Goal: Information Seeking & Learning: Learn about a topic

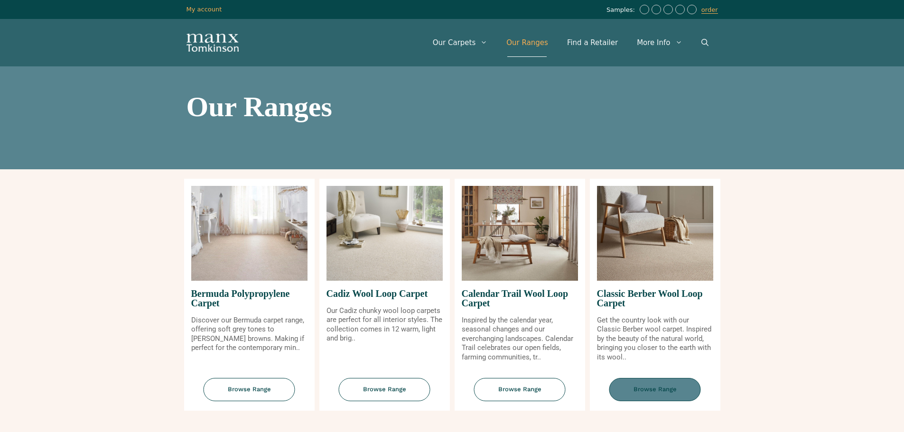
click at [668, 388] on span "Browse Range" at bounding box center [655, 389] width 92 height 23
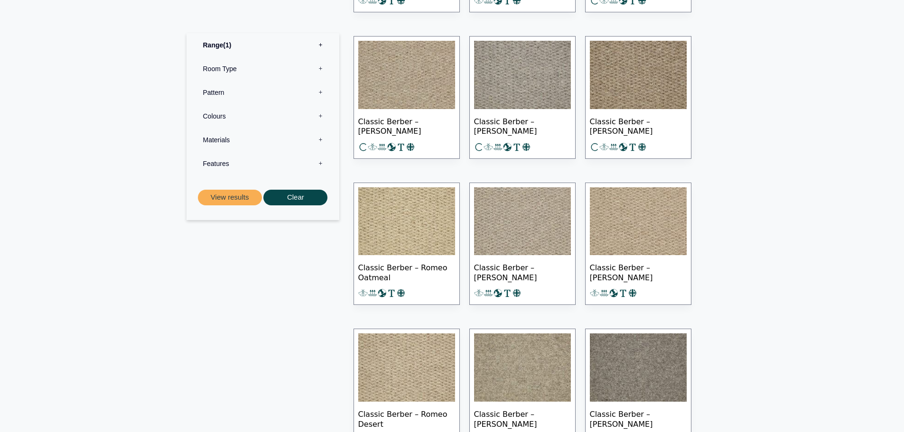
scroll to position [664, 0]
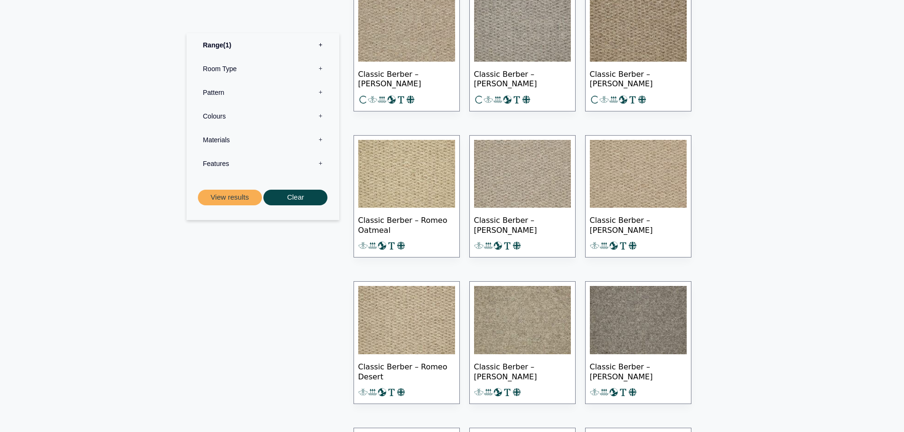
click at [431, 330] on img at bounding box center [406, 320] width 97 height 68
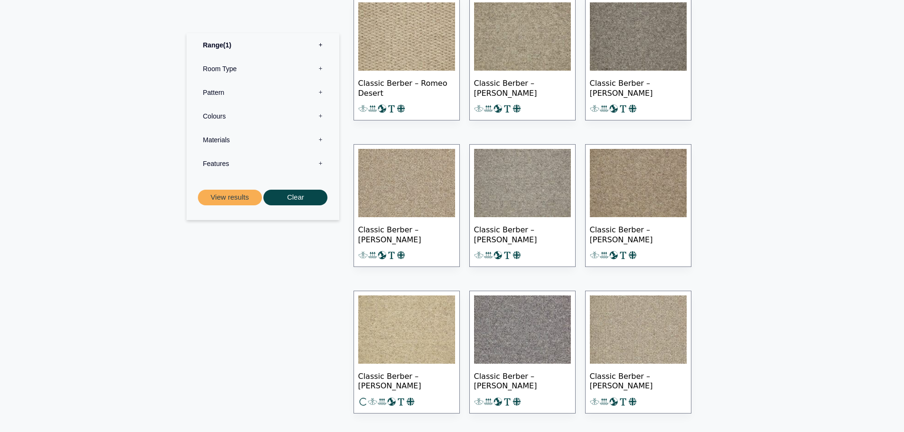
scroll to position [949, 0]
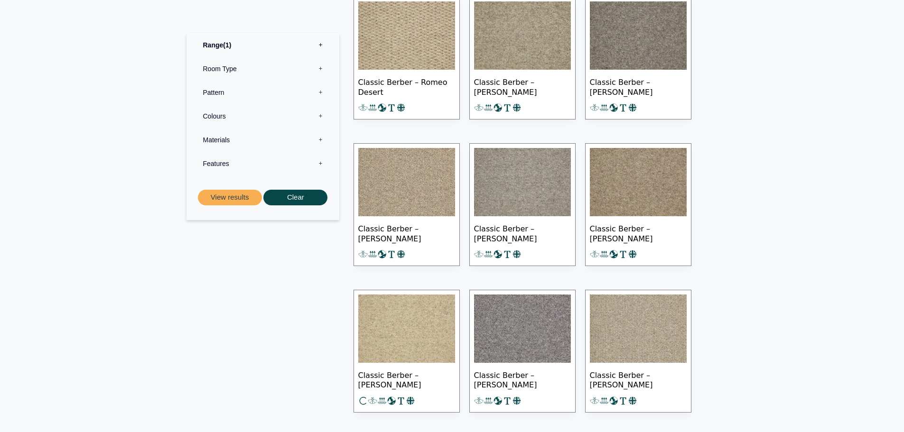
click at [399, 177] on img at bounding box center [406, 182] width 97 height 68
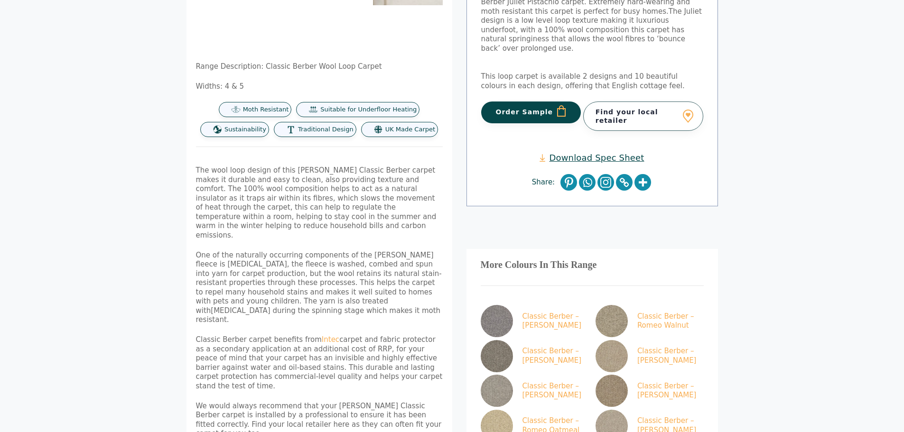
scroll to position [237, 0]
